Goal: Task Accomplishment & Management: Use online tool/utility

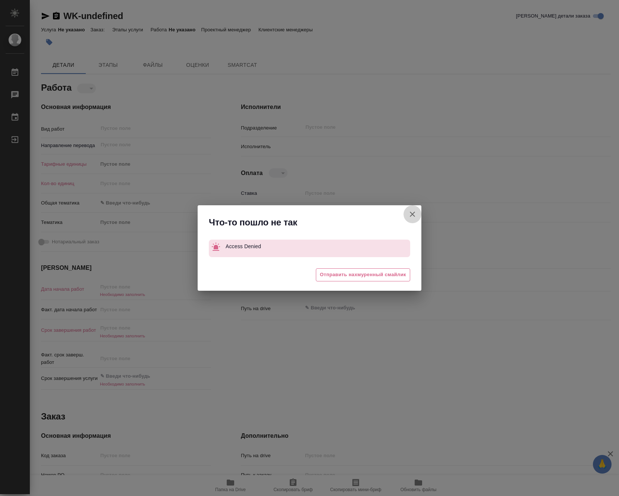
click at [416, 213] on icon "button" at bounding box center [412, 214] width 9 height 9
type textarea "x"
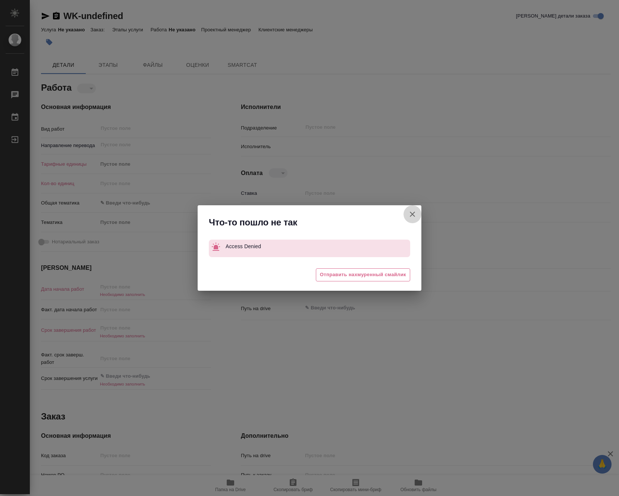
type textarea "x"
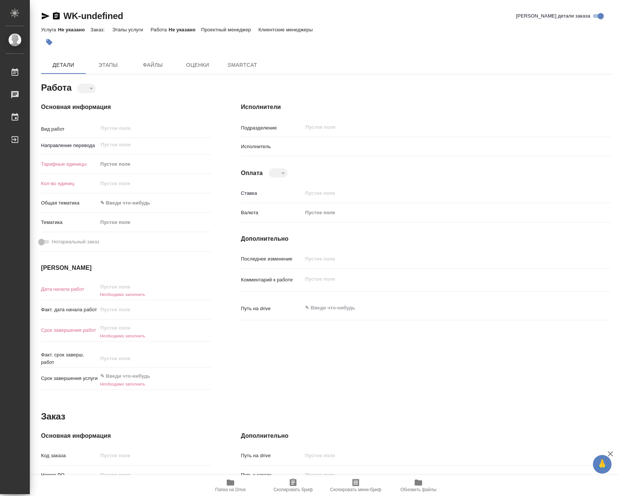
type textarea "x"
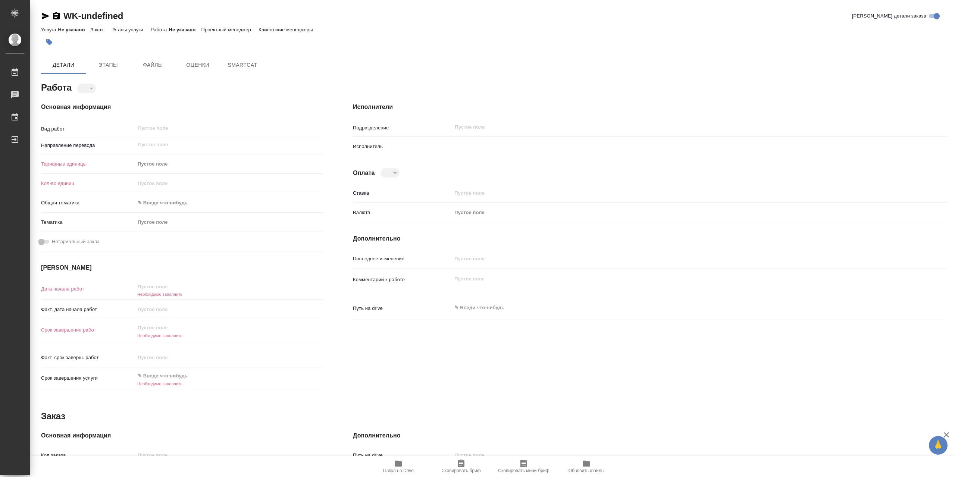
type textarea "x"
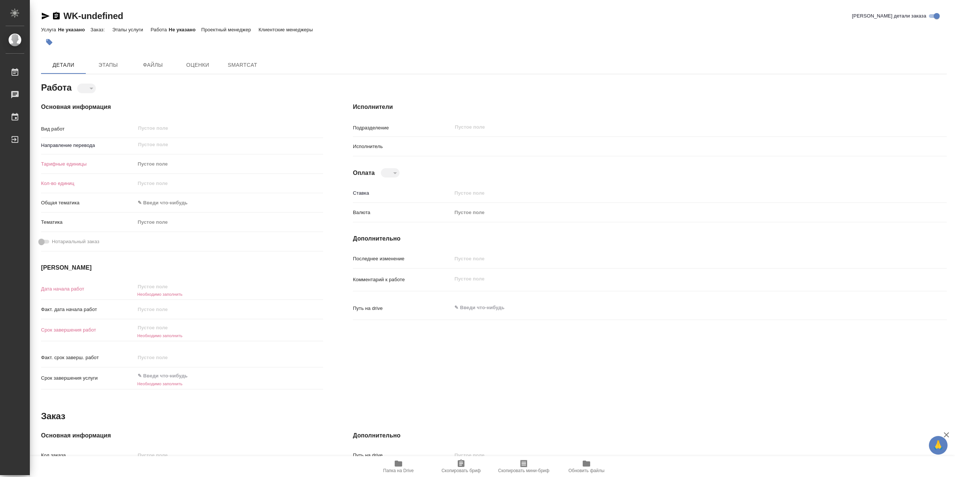
type textarea "x"
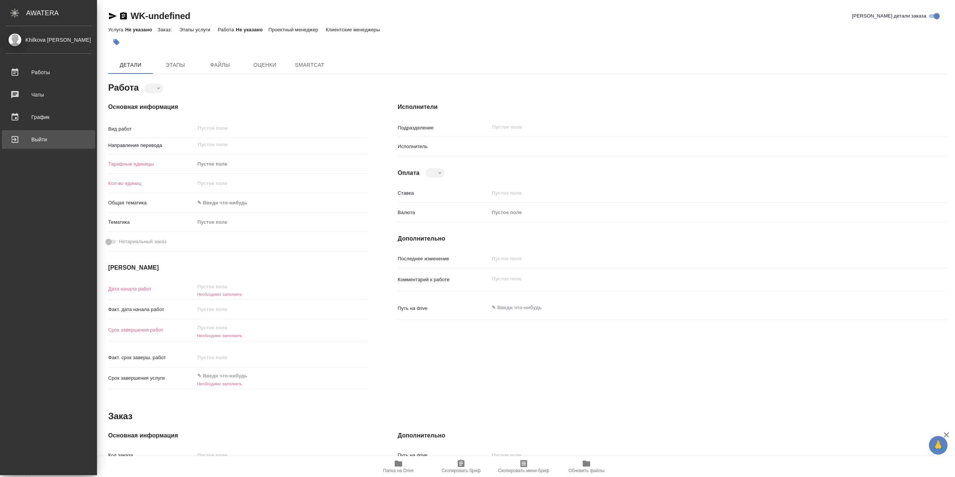
type textarea "x"
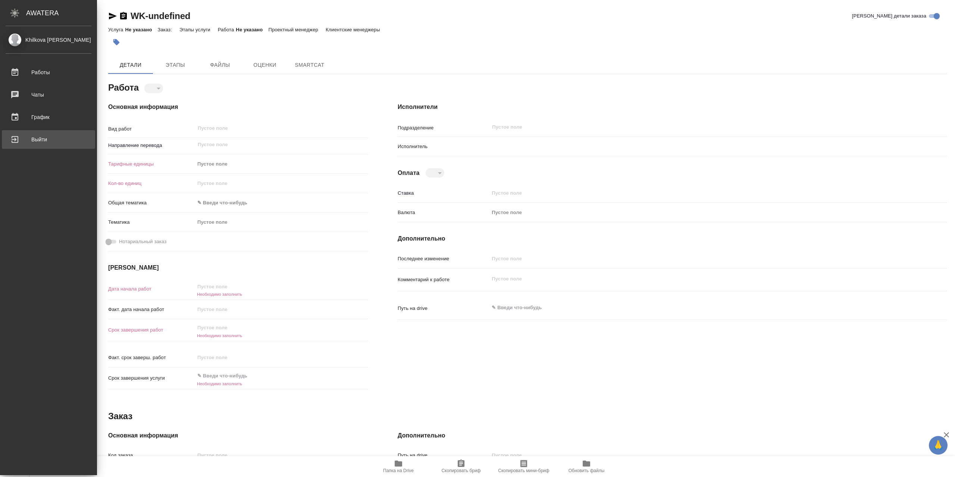
click at [22, 139] on div "Выйти" at bounding box center [49, 139] width 86 height 11
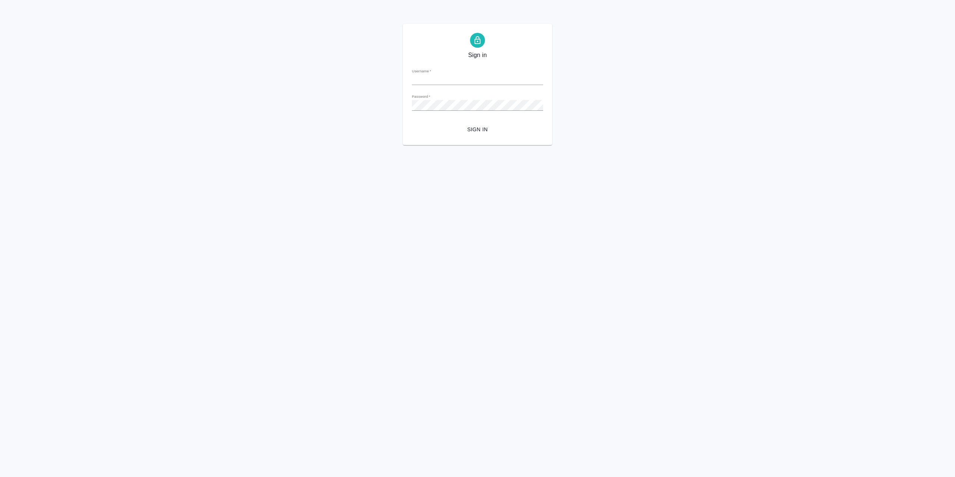
type input "l.khilkova@awatera.com"
click at [479, 122] on form "Username   * l.khilkova@awatera.com Password   * urlPath   * / Sign in" at bounding box center [477, 99] width 131 height 73
click at [479, 133] on span "Sign in" at bounding box center [477, 129] width 119 height 9
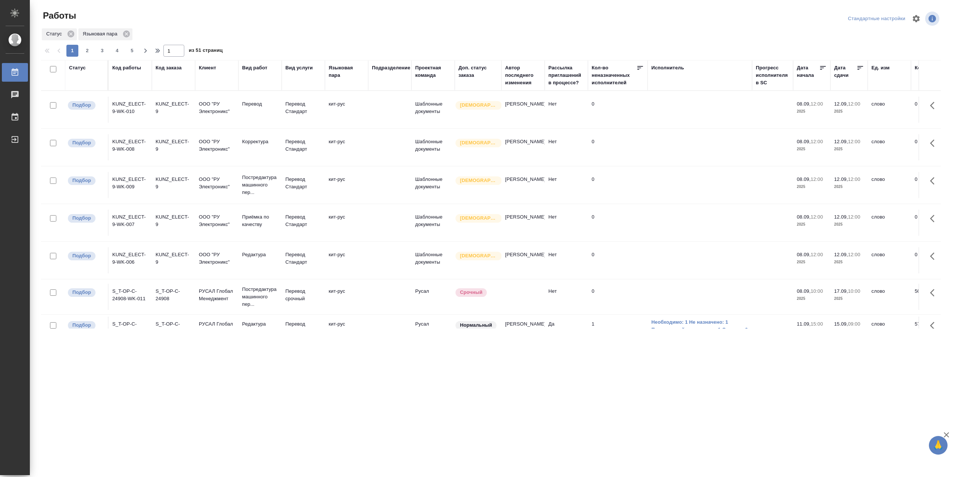
click at [134, 144] on td "KUNZ_ELECT-9-WK-008" at bounding box center [130, 147] width 43 height 26
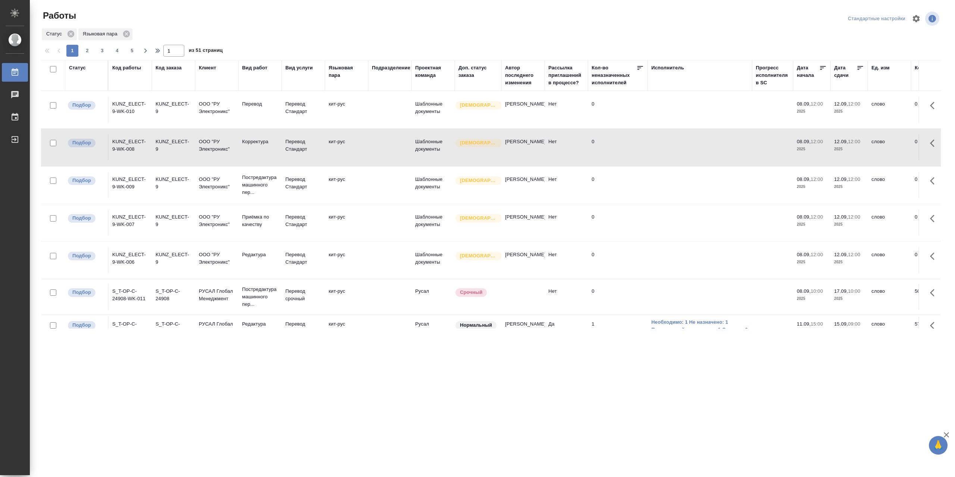
click at [130, 138] on td "KUNZ_ELECT-9-WK-008" at bounding box center [130, 147] width 43 height 26
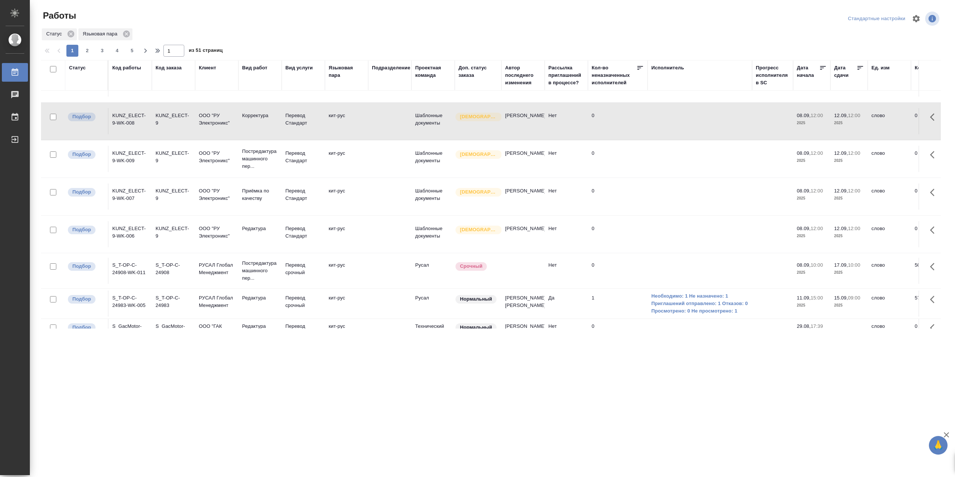
scroll to position [112, 0]
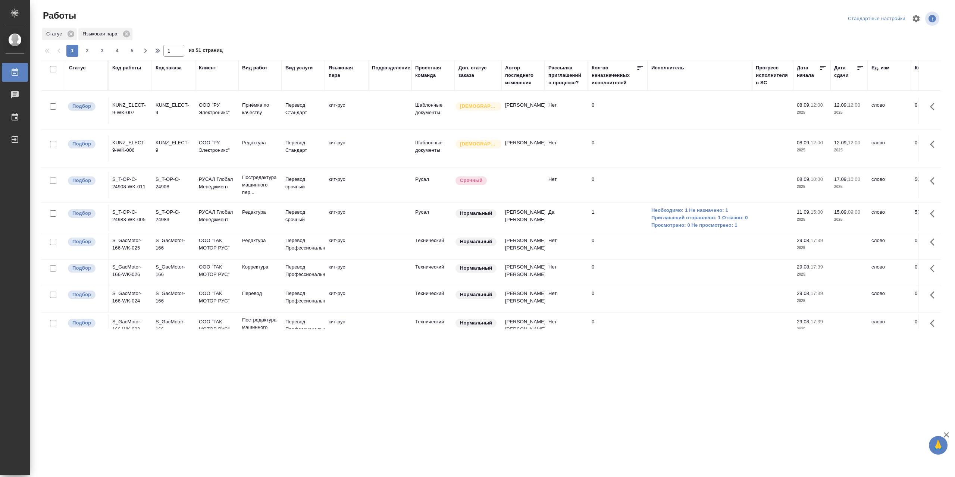
click at [222, 222] on p "РУСАЛ Глобал Менеджмент" at bounding box center [217, 216] width 36 height 15
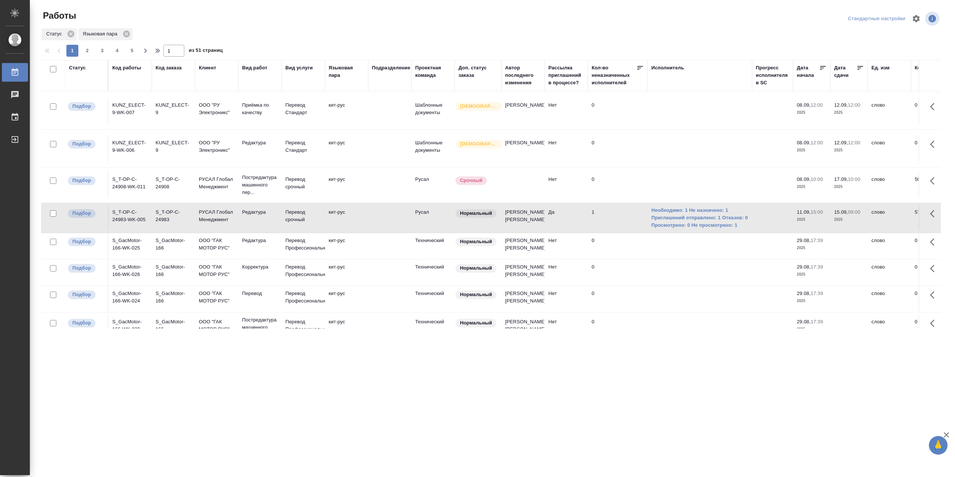
click at [219, 191] on td "РУСАЛ Глобал Менеджмент" at bounding box center [216, 185] width 43 height 26
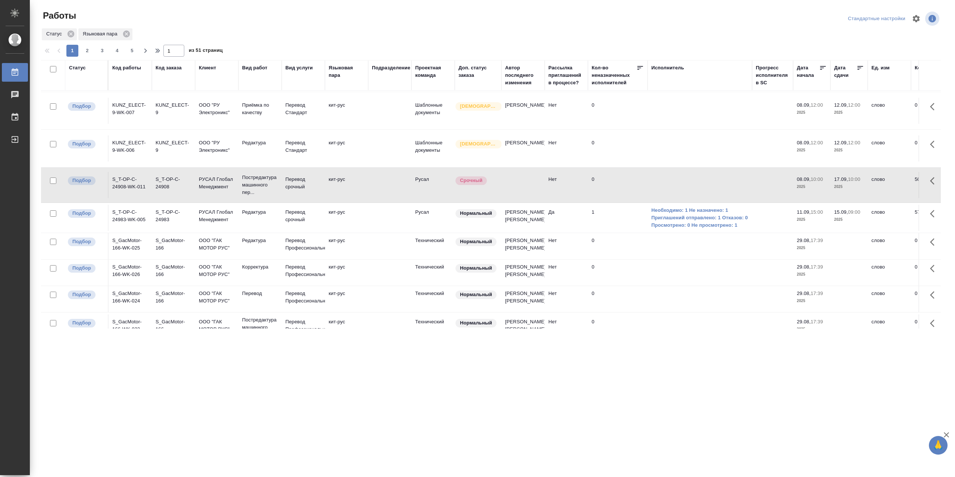
click at [219, 191] on td "РУСАЛ Глобал Менеджмент" at bounding box center [216, 185] width 43 height 26
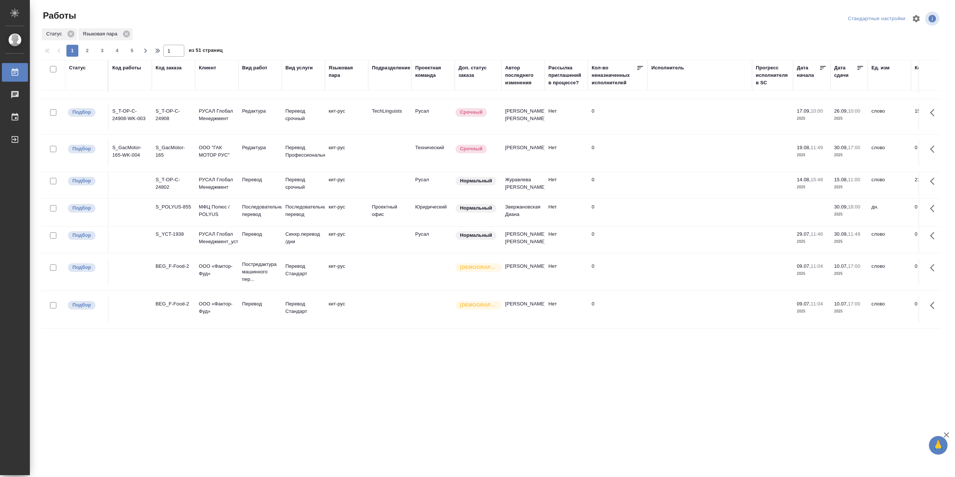
scroll to position [566, 0]
click at [86, 53] on span "2" at bounding box center [87, 50] width 12 height 7
type input "2"
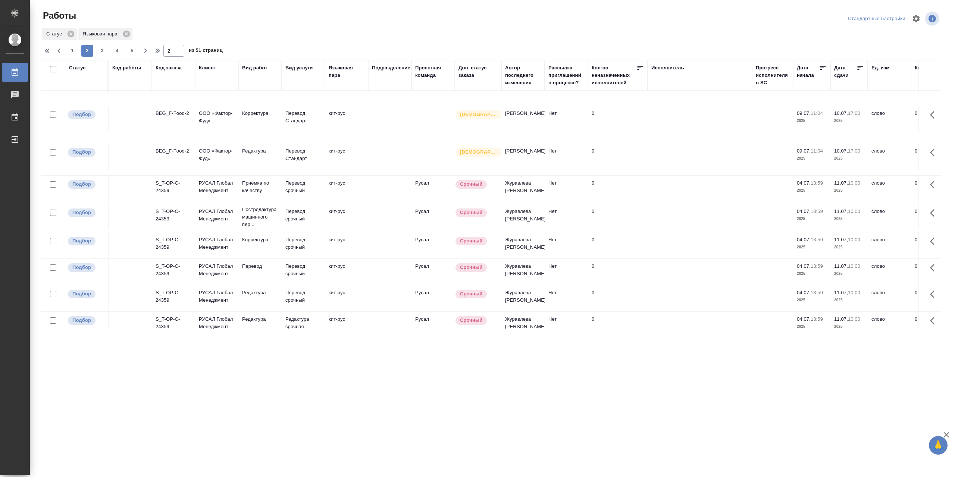
scroll to position [0, 0]
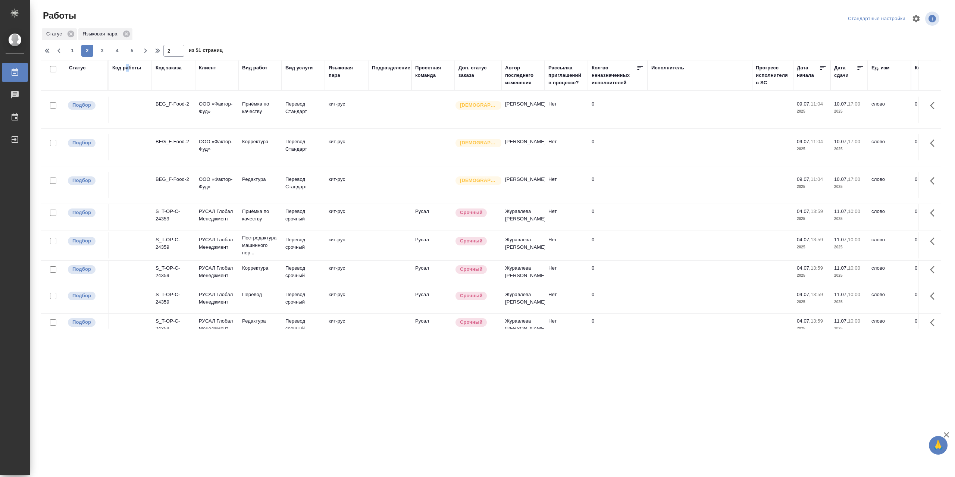
click at [129, 80] on div "Код работы" at bounding box center [130, 75] width 36 height 22
click at [134, 68] on div "Код работы" at bounding box center [126, 67] width 29 height 7
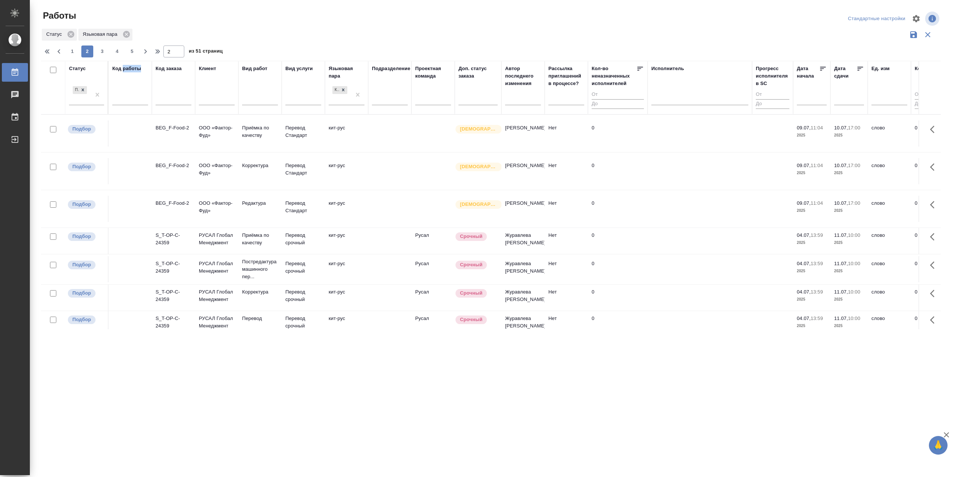
click at [134, 68] on div "Код работы" at bounding box center [126, 68] width 29 height 7
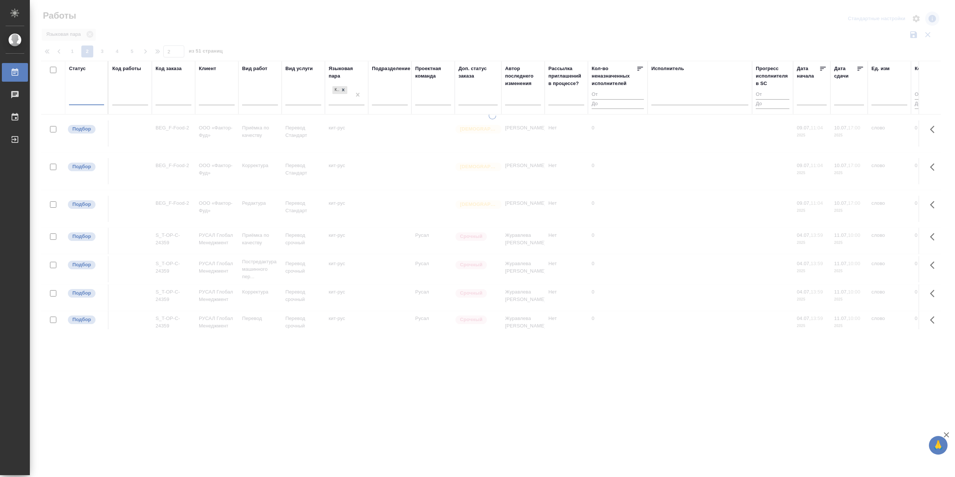
click at [129, 97] on input "text" at bounding box center [130, 100] width 36 height 9
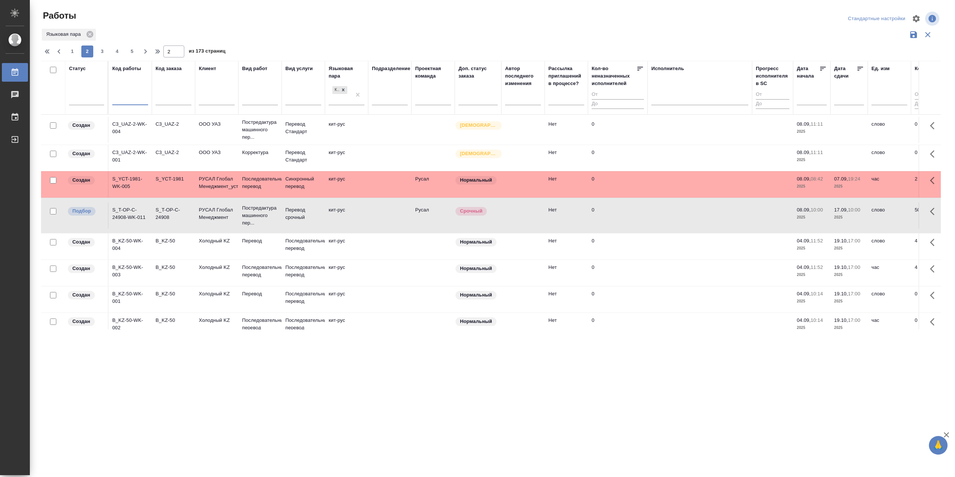
type input "R"
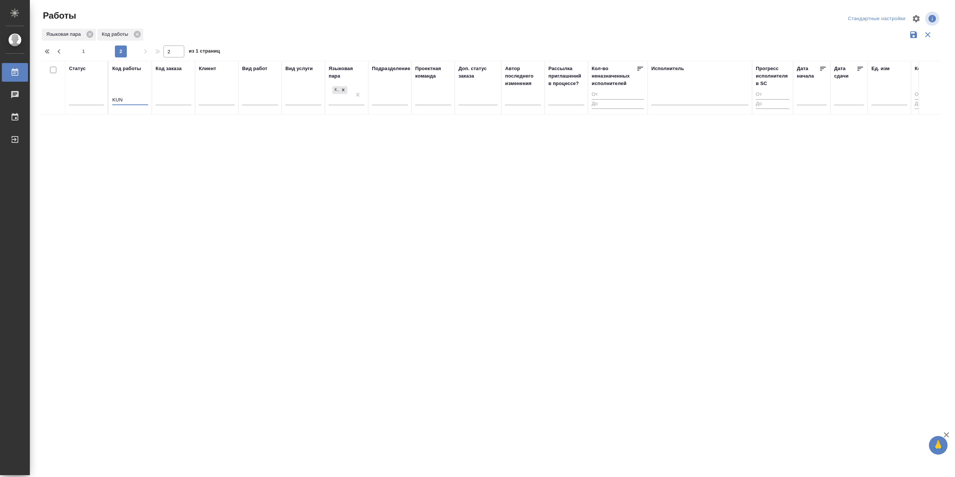
type input "KUNZ"
type input "1"
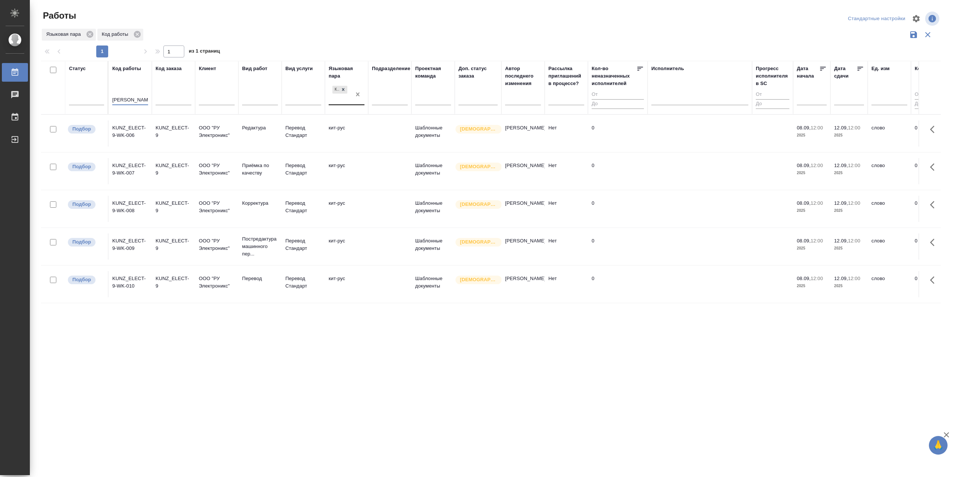
type input "KUNZ"
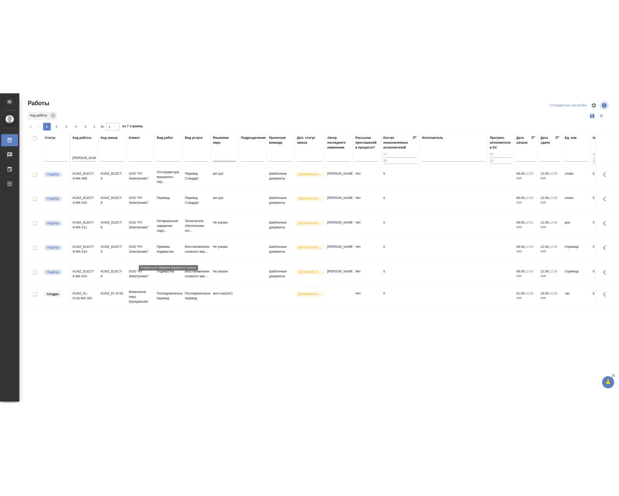
scroll to position [722, 0]
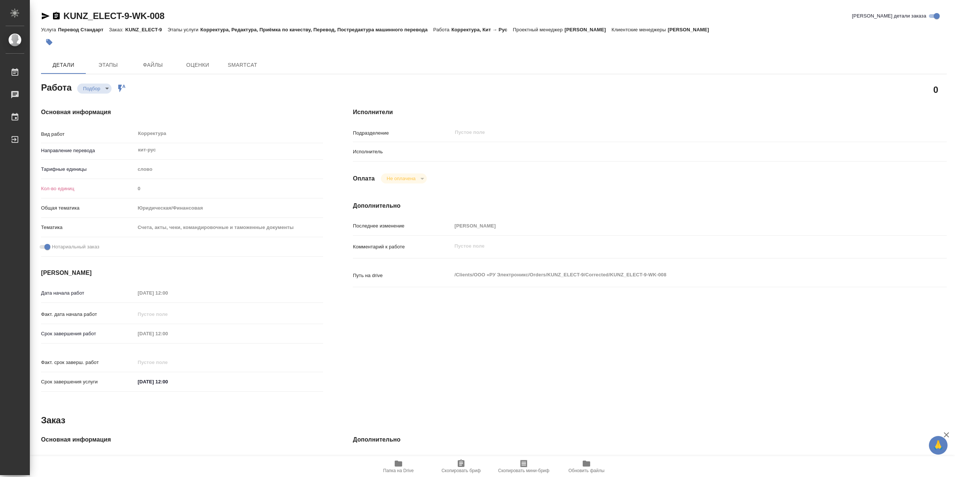
type textarea "x"
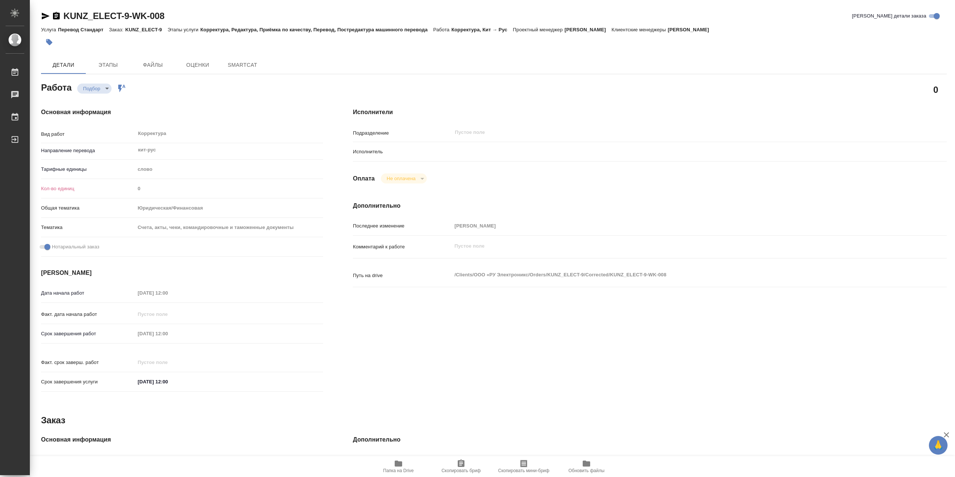
type textarea "x"
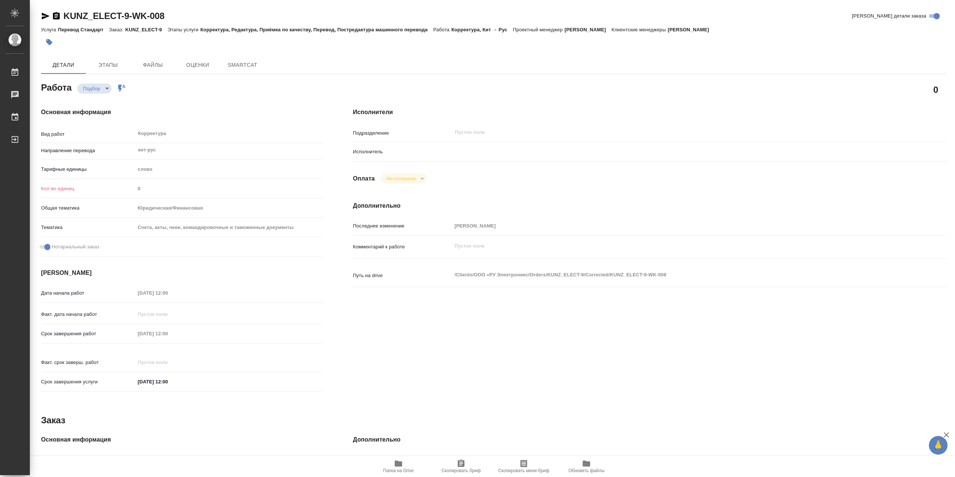
type textarea "x"
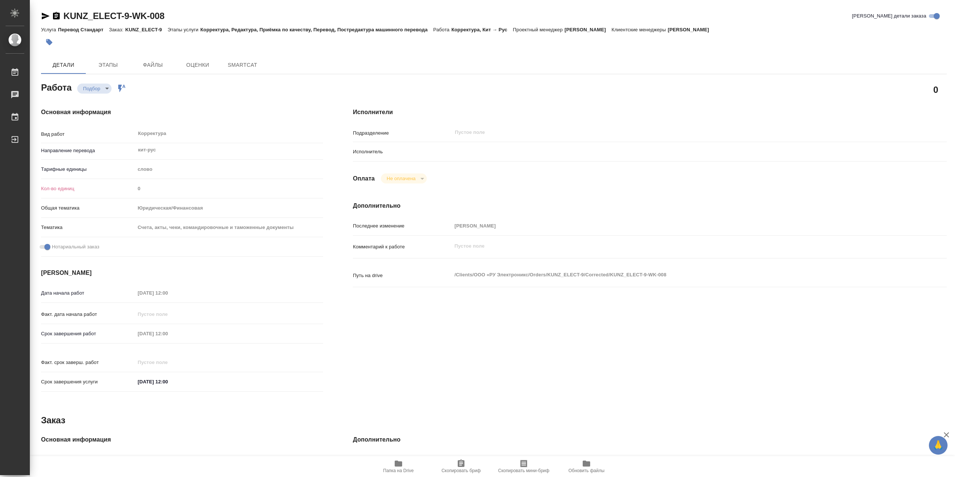
type textarea "x"
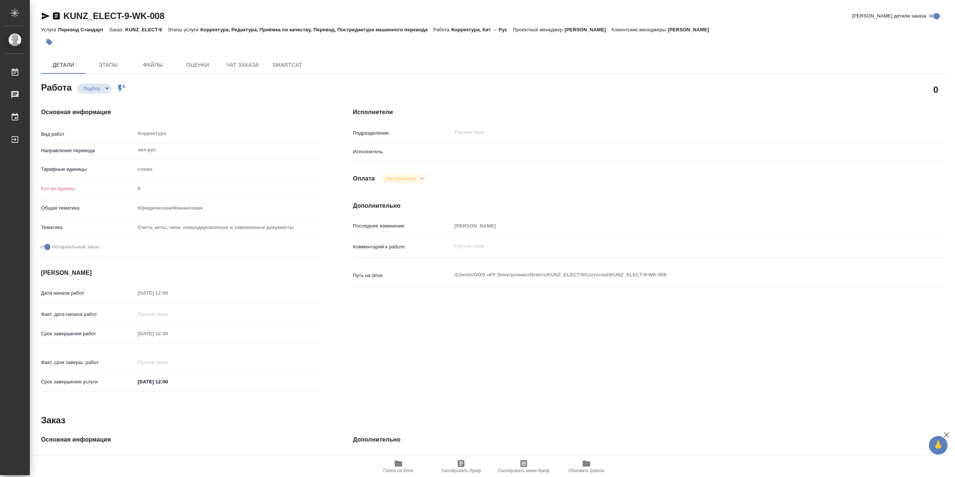
type textarea "x"
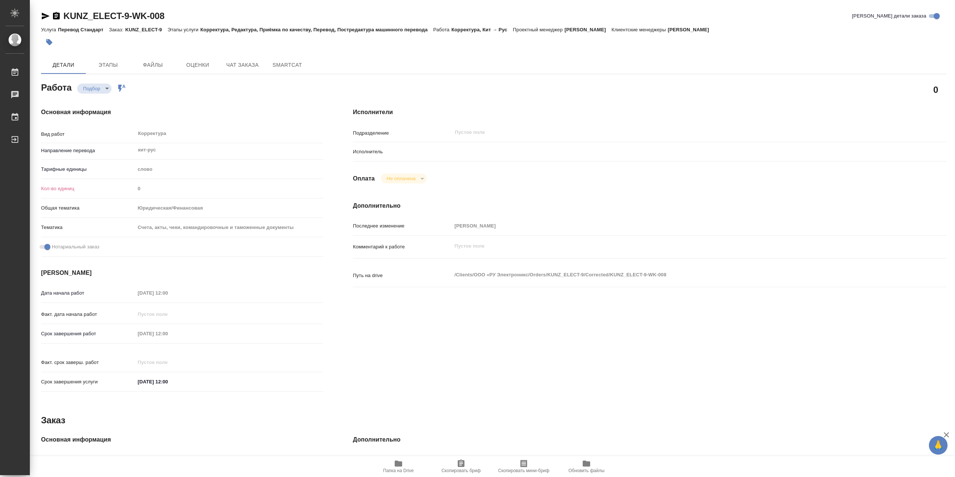
type textarea "x"
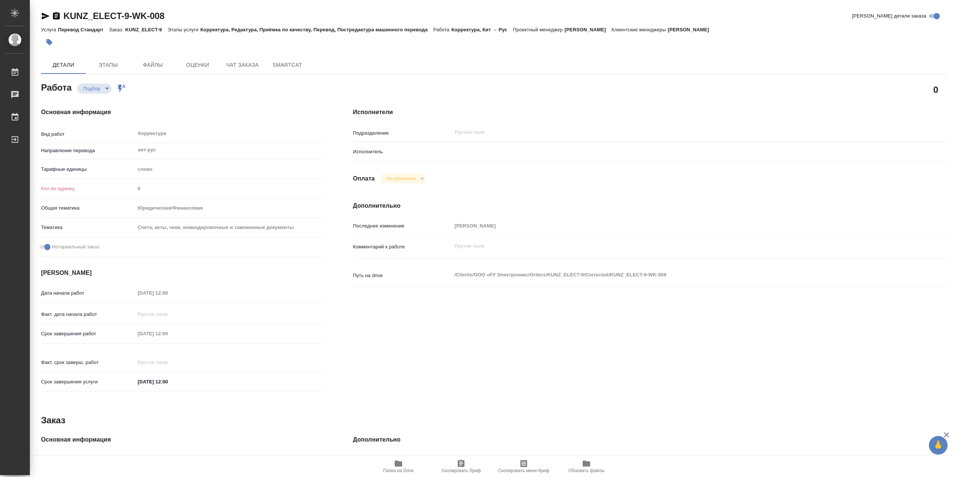
click at [400, 464] on icon "button" at bounding box center [398, 464] width 7 height 6
type textarea "x"
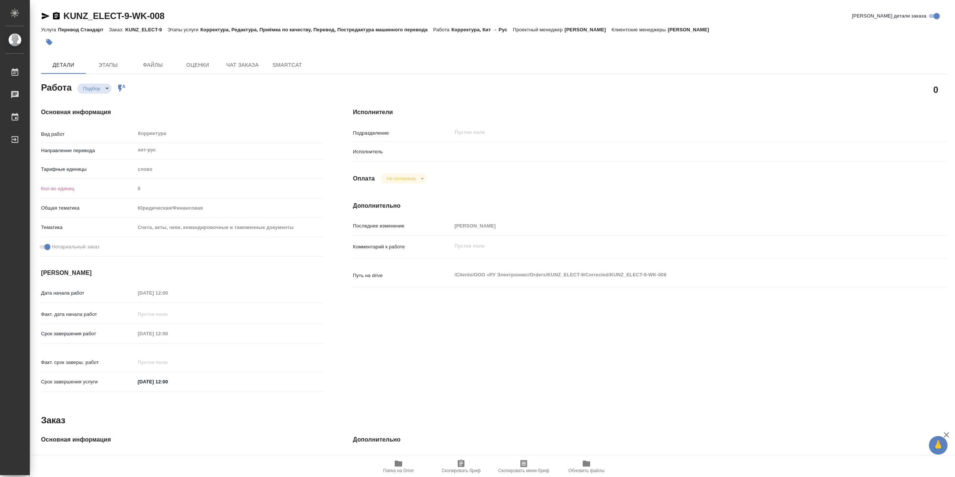
type textarea "x"
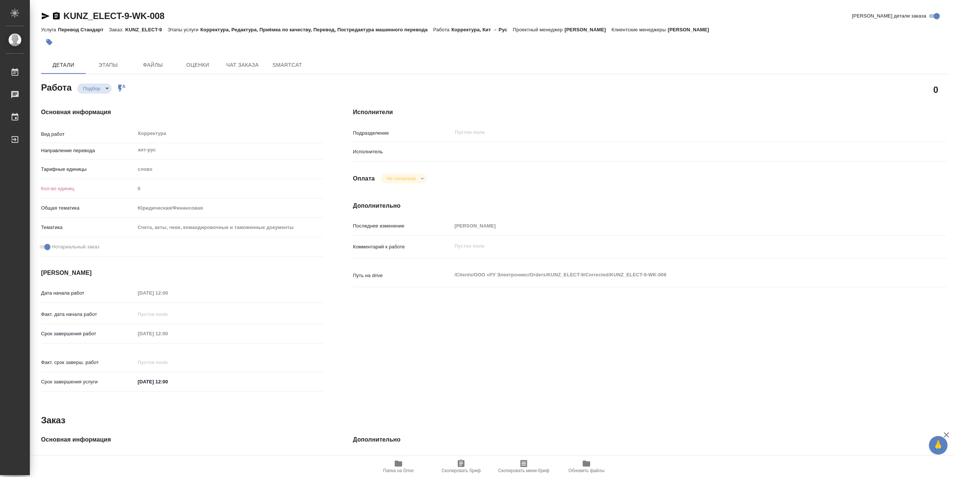
type textarea "x"
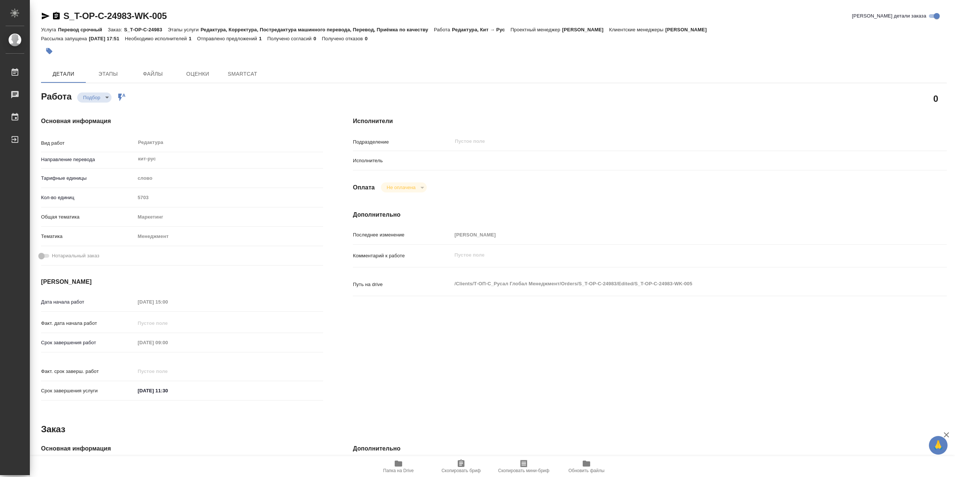
type textarea "x"
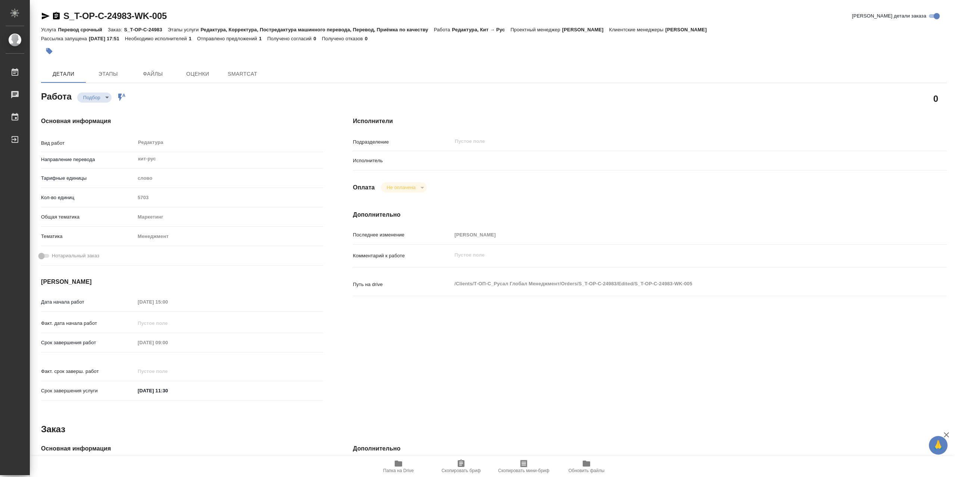
type textarea "x"
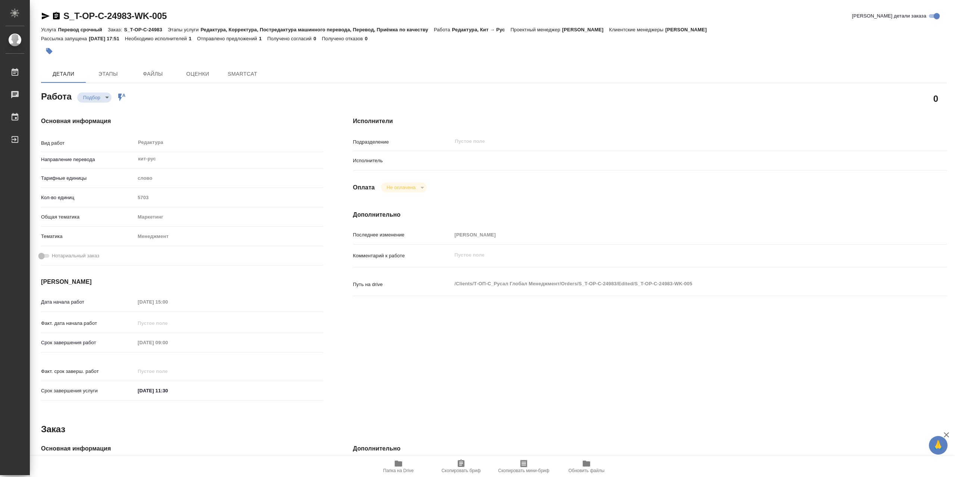
type textarea "x"
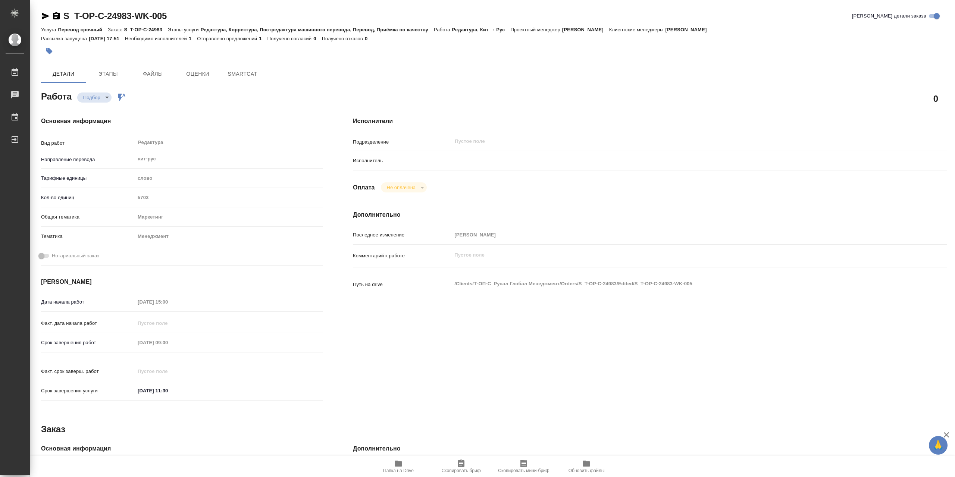
type textarea "x"
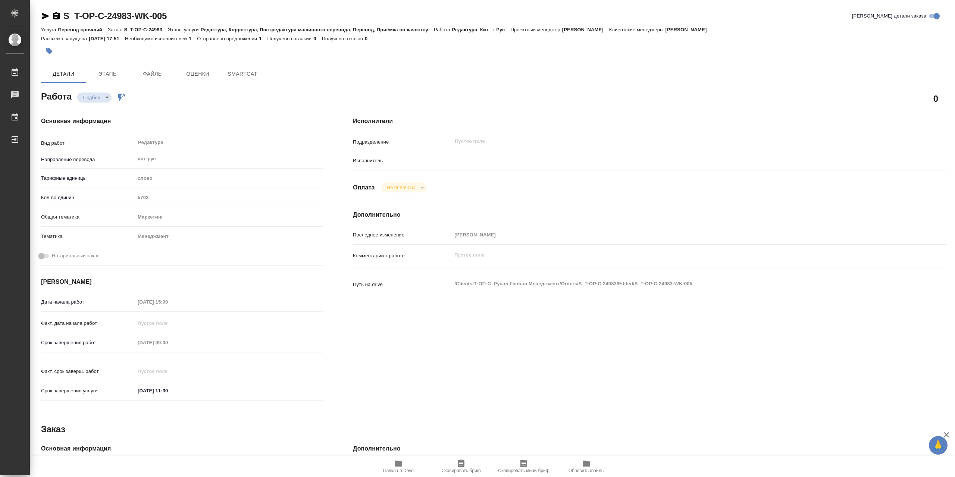
type textarea "x"
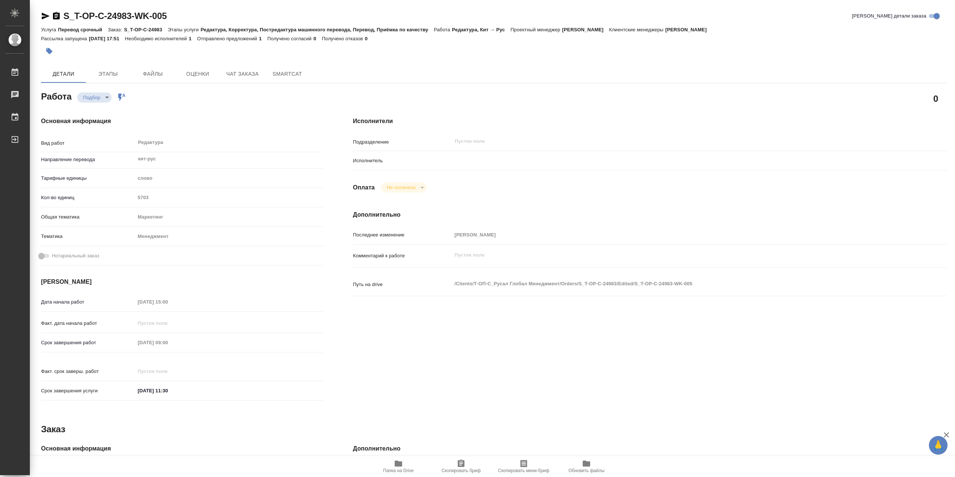
type textarea "x"
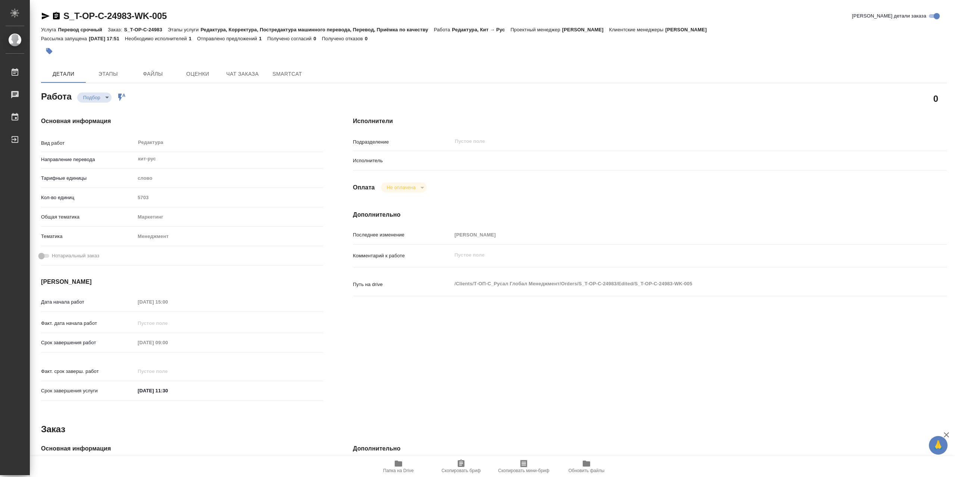
type textarea "x"
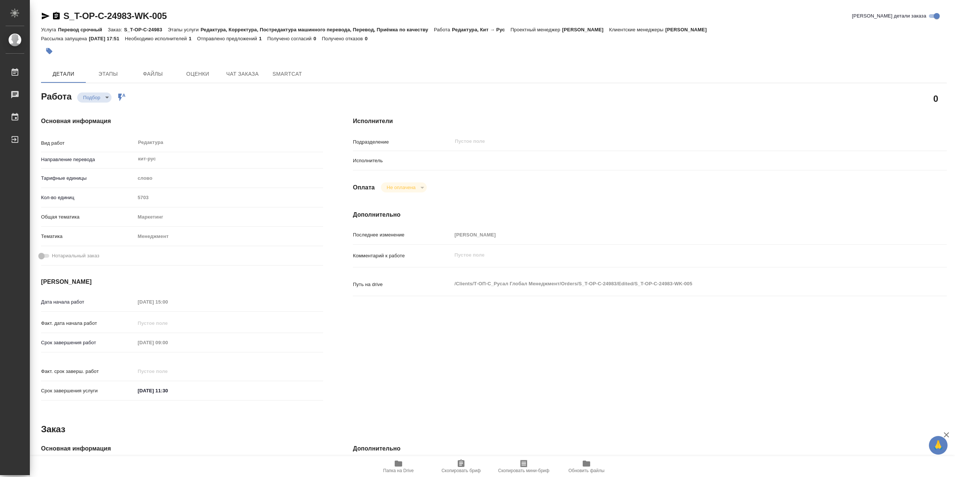
click at [409, 470] on span "Папка на Drive" at bounding box center [398, 470] width 31 height 5
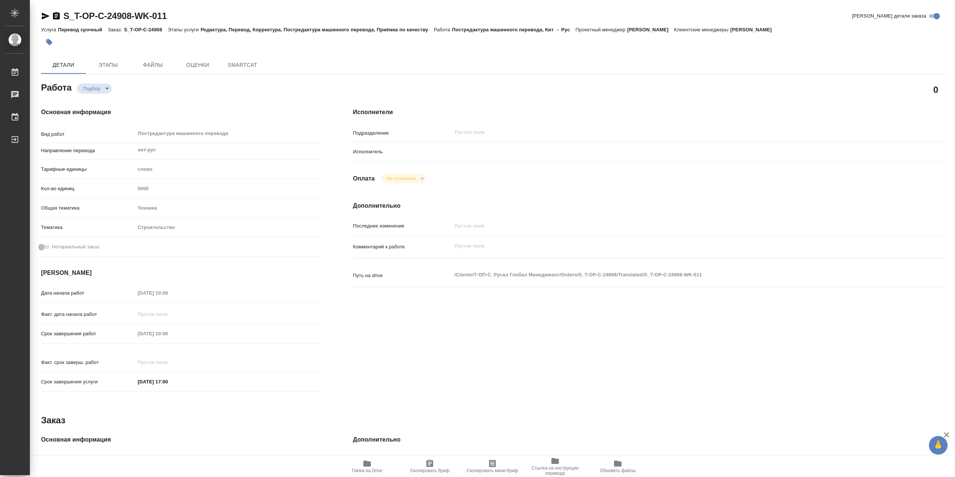
type textarea "x"
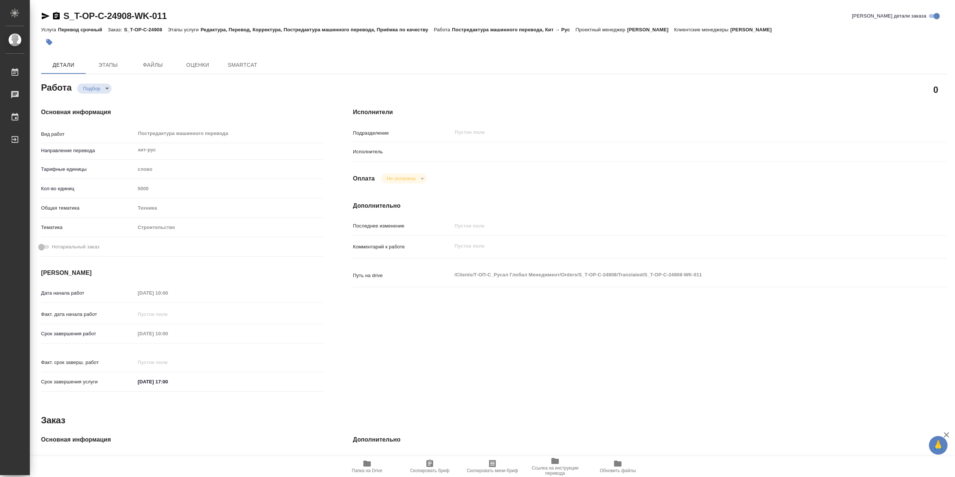
type textarea "x"
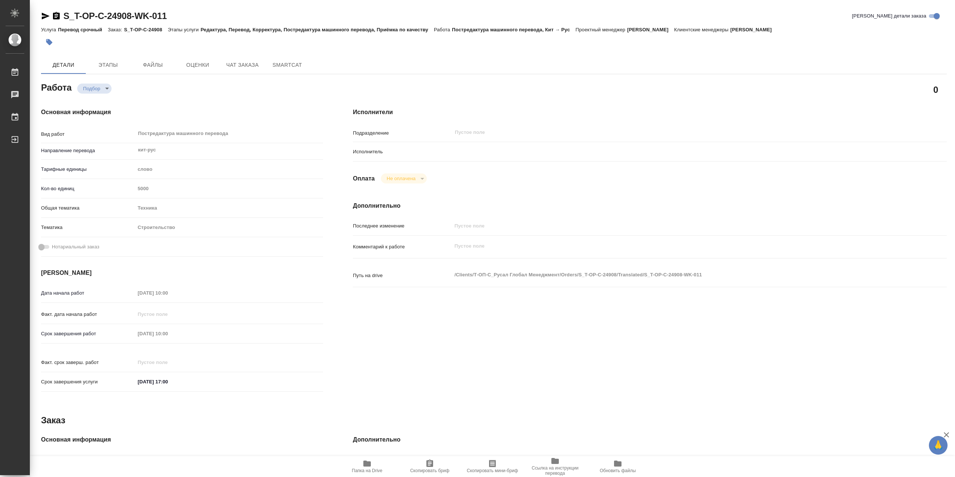
type textarea "x"
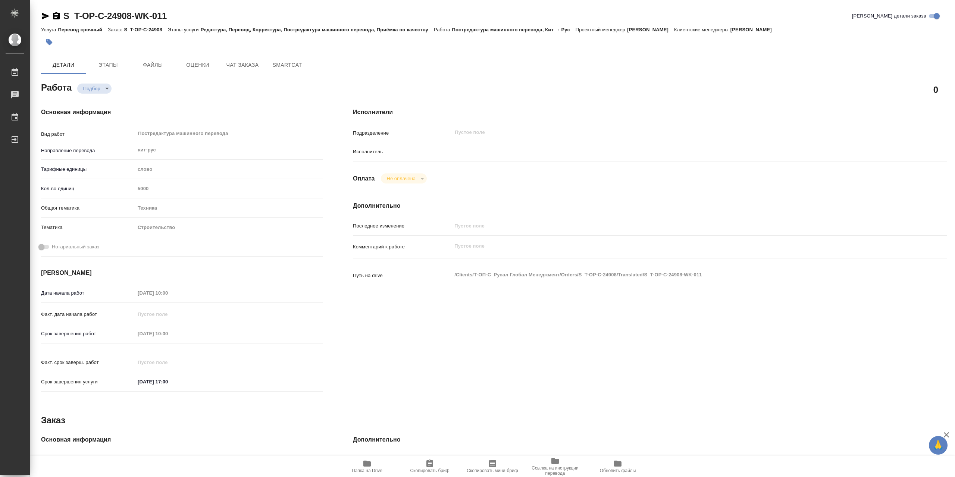
type textarea "x"
